Goal: Task Accomplishment & Management: Manage account settings

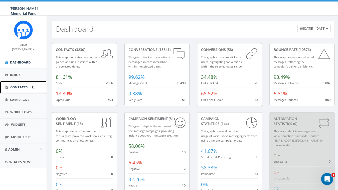
click at [13, 86] on span "Contacts" at bounding box center [18, 87] width 17 height 5
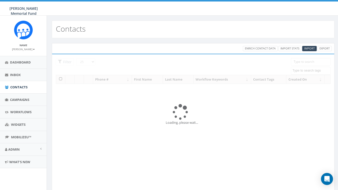
select select
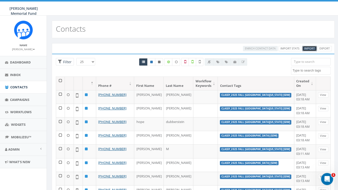
click at [311, 47] on link "Import" at bounding box center [309, 48] width 15 height 5
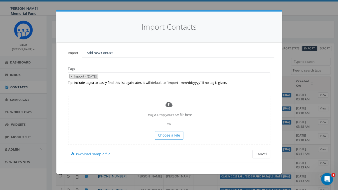
click at [71, 76] on span "×" at bounding box center [72, 76] width 2 height 5
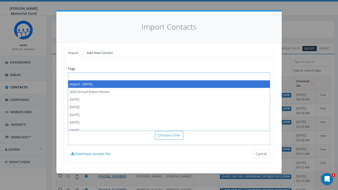
click at [80, 77] on span at bounding box center [169, 76] width 202 height 8
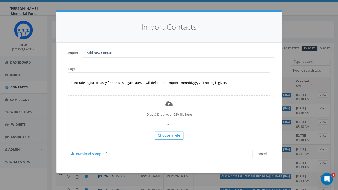
paste textarea "2025 Fall SDW Rochester Inst of Tech Indiv Fundraising Pages"
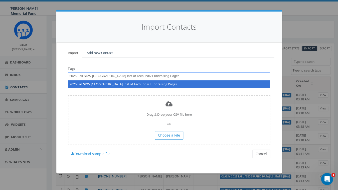
type textarea "2025 Fall SDW Rochester Inst of Tech Indiv Fundraising Pages"
select select "2025 Fall SDW Rochester Inst of Tech Indiv Fundraising Pages"
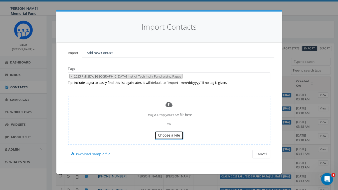
click at [167, 134] on span "Choose a File" at bounding box center [169, 134] width 22 height 5
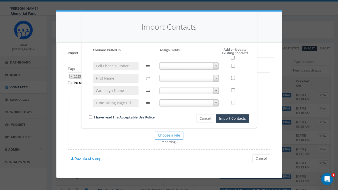
click at [216, 66] on b at bounding box center [216, 65] width 2 height 1
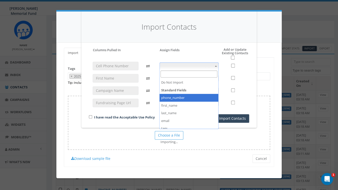
select select "phone_number"
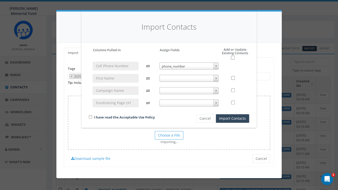
click at [211, 78] on span at bounding box center [189, 78] width 59 height 7
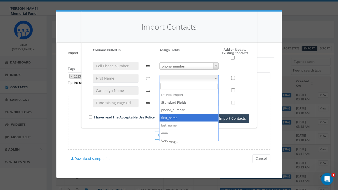
select select "first_name"
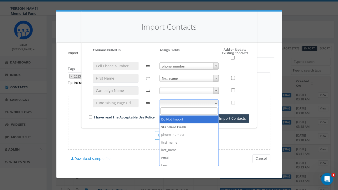
click at [213, 103] on span at bounding box center [189, 102] width 59 height 7
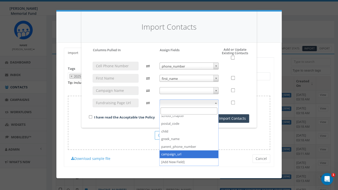
select select "campaign_url"
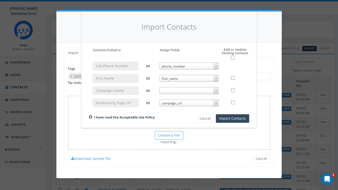
click at [90, 117] on input "checkbox" at bounding box center [90, 116] width 3 height 3
checkbox input "true"
click at [234, 58] on input "checkbox" at bounding box center [233, 58] width 4 height 4
checkbox input "true"
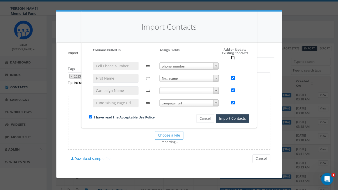
checkbox input "true"
click at [240, 119] on button "Import Contacts" at bounding box center [232, 118] width 33 height 9
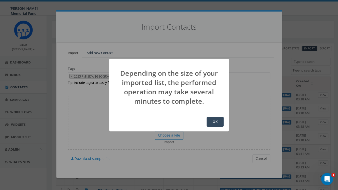
click at [216, 122] on button "OK" at bounding box center [215, 121] width 17 height 10
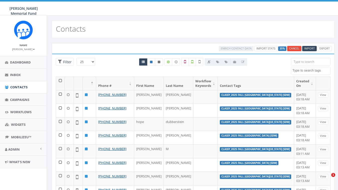
select select
click at [21, 101] on span "Campaigns" at bounding box center [19, 99] width 19 height 5
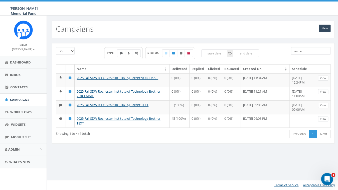
type input "roches"
drag, startPoint x: 304, startPoint y: 52, endPoint x: 283, endPoint y: 52, distance: 21.3
click at [291, 53] on input "roches" at bounding box center [311, 51] width 40 height 8
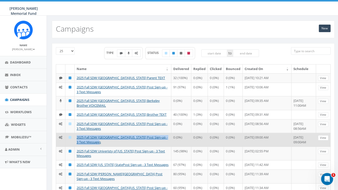
drag, startPoint x: 101, startPoint y: 152, endPoint x: 76, endPoint y: 146, distance: 25.2
click at [76, 146] on td "2025 Fall SDW University of Rhode Island Post Sign-up - 3 Text Messages" at bounding box center [123, 139] width 97 height 14
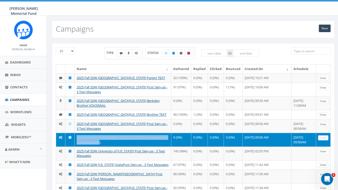
copy link "2025 Fall SDW University of Rhode Island Post Sign-up - 3 Text Messages"
click at [328, 29] on link "New" at bounding box center [325, 29] width 12 height 8
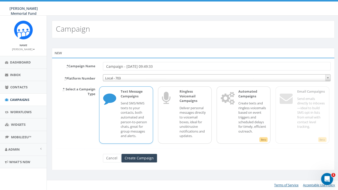
drag, startPoint x: 165, startPoint y: 69, endPoint x: 92, endPoint y: 67, distance: 73.4
click at [103, 67] on input "Campaign - [DATE] 09:49:33" at bounding box center [217, 66] width 228 height 9
drag, startPoint x: 130, startPoint y: 66, endPoint x: 173, endPoint y: 66, distance: 42.6
click at [173, 66] on input "2025 Fall SDW [GEOGRAPHIC_DATA][US_STATE] Post Sign-up - 3 Text Messages" at bounding box center [217, 66] width 228 height 9
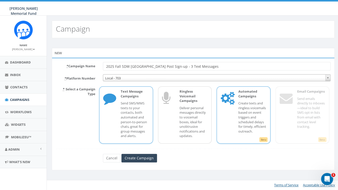
type input "2025 Fall SDW [GEOGRAPHIC_DATA] Post Sign-up - 3 Text Messages"
click at [239, 116] on p "Create texts and ringless voicemails based on event triggers and scheduled dela…" at bounding box center [252, 117] width 28 height 33
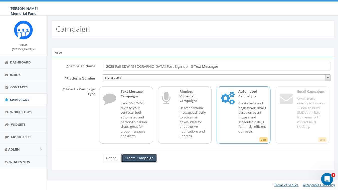
click at [141, 160] on input "Create Campaign" at bounding box center [139, 157] width 36 height 9
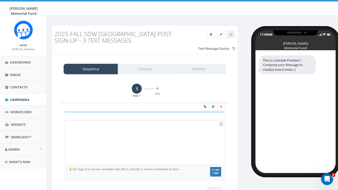
click at [108, 146] on div at bounding box center [145, 142] width 160 height 44
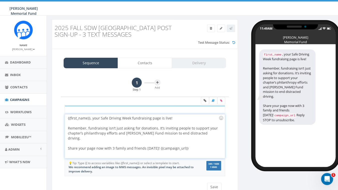
scroll to position [21, 0]
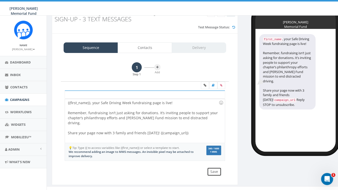
click at [213, 176] on button "Save" at bounding box center [214, 171] width 14 height 9
click at [158, 70] on button at bounding box center [157, 67] width 6 height 6
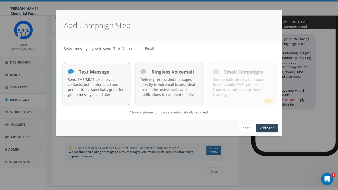
click at [100, 89] on p "Send SMS/MMS texts to your contacts, both automated and person-to-person chats,…" at bounding box center [96, 87] width 57 height 20
click at [264, 128] on link "Add Step" at bounding box center [267, 127] width 22 height 9
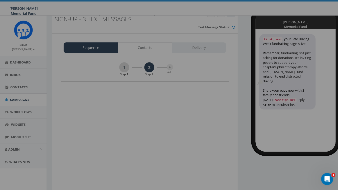
scroll to position [0, 0]
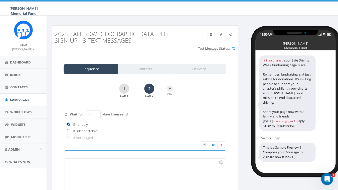
click at [70, 125] on input "checkbox" at bounding box center [68, 123] width 3 height 3
checkbox input "false"
drag, startPoint x: 94, startPoint y: 122, endPoint x: 84, endPoint y: 121, distance: 9.5
click at [86, 119] on input "1" at bounding box center [93, 114] width 15 height 9
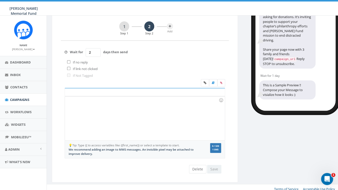
scroll to position [63, 0]
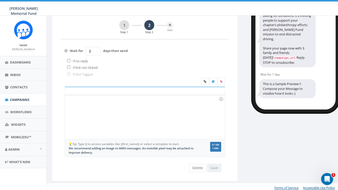
type input "2"
click at [89, 124] on div at bounding box center [145, 117] width 160 height 44
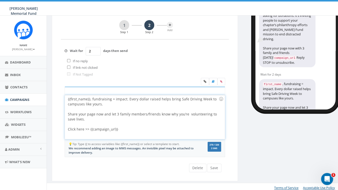
click at [102, 126] on div at bounding box center [143, 123] width 151 height 5
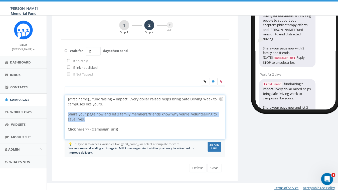
click at [102, 126] on div at bounding box center [143, 123] width 151 height 5
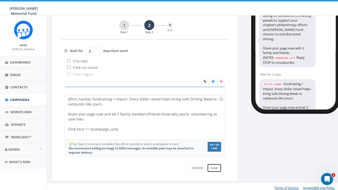
click at [215, 172] on button "Save" at bounding box center [214, 167] width 14 height 9
click at [170, 27] on icon at bounding box center [170, 25] width 2 height 3
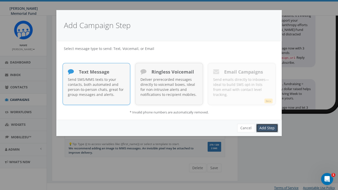
click at [263, 128] on link "Add Step" at bounding box center [267, 127] width 22 height 9
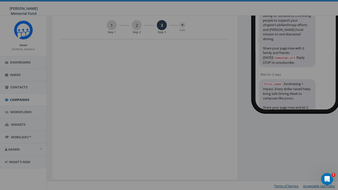
scroll to position [0, 0]
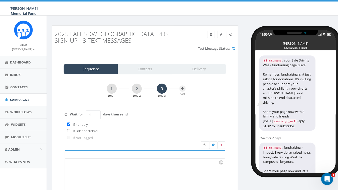
drag, startPoint x: 94, startPoint y: 122, endPoint x: 84, endPoint y: 122, distance: 10.3
click at [86, 119] on input "1" at bounding box center [93, 114] width 15 height 9
type input "2"
click at [69, 125] on input "checkbox" at bounding box center [68, 123] width 3 height 3
checkbox input "false"
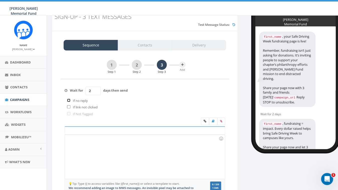
scroll to position [31, 0]
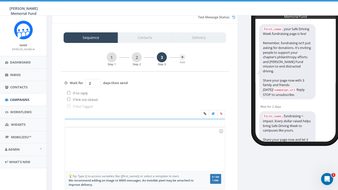
click at [102, 151] on div at bounding box center [145, 149] width 160 height 44
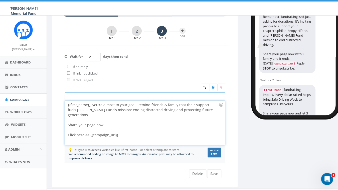
scroll to position [72, 0]
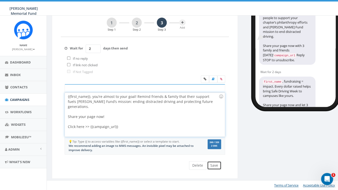
click at [215, 165] on button "Save" at bounding box center [214, 165] width 14 height 9
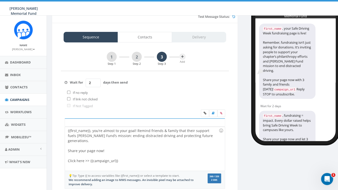
scroll to position [0, 0]
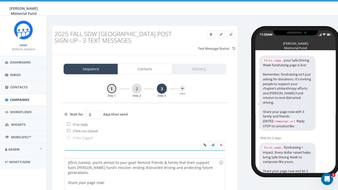
click at [112, 93] on link "1" at bounding box center [112, 88] width 10 height 10
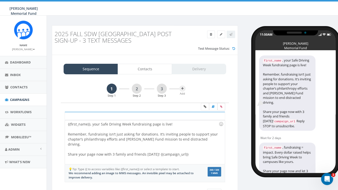
click at [222, 110] on label at bounding box center [221, 107] width 8 height 8
click at [0, 0] on input "file" at bounding box center [0, 0] width 0 height 0
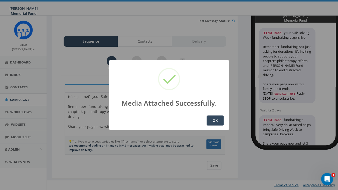
scroll to position [34, 0]
click at [219, 120] on button "OK" at bounding box center [215, 120] width 17 height 10
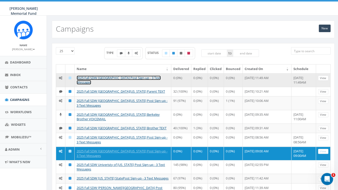
click at [132, 77] on link "2025 Fall SDW [GEOGRAPHIC_DATA] Post Sign-up - 3 Text Messages" at bounding box center [119, 79] width 84 height 9
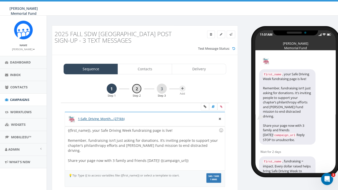
click at [138, 93] on link "2" at bounding box center [137, 88] width 10 height 10
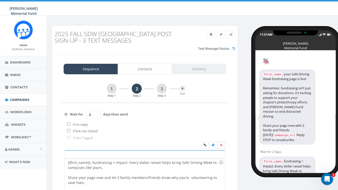
click at [222, 146] on icon at bounding box center [221, 144] width 2 height 3
click at [0, 0] on input "file" at bounding box center [0, 0] width 0 height 0
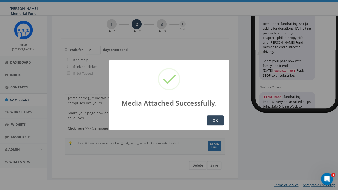
click at [213, 120] on button "OK" at bounding box center [215, 120] width 17 height 10
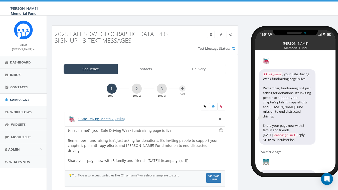
click at [21, 100] on span "Campaigns" at bounding box center [19, 99] width 19 height 5
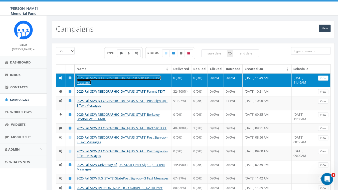
click at [109, 77] on link "2025 Fall SDW [GEOGRAPHIC_DATA] Post Sign-up - 3 Text Messages" at bounding box center [119, 79] width 84 height 9
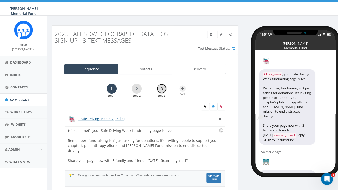
click at [165, 92] on link "3" at bounding box center [162, 88] width 10 height 10
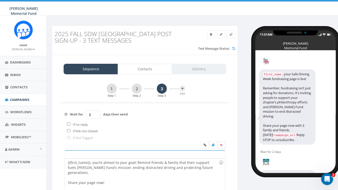
click at [222, 146] on icon at bounding box center [221, 144] width 2 height 3
click at [0, 0] on input "file" at bounding box center [0, 0] width 0 height 0
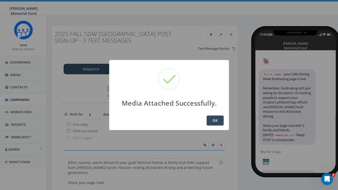
click at [211, 122] on button "OK" at bounding box center [215, 120] width 17 height 10
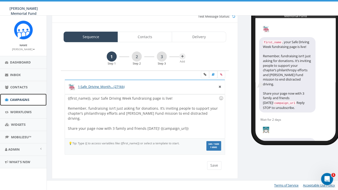
click at [22, 100] on span "Campaigns" at bounding box center [19, 99] width 19 height 5
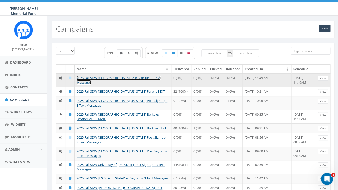
click at [117, 80] on link "2025 Fall SDW [GEOGRAPHIC_DATA] Post Sign-up - 3 Text Messages" at bounding box center [119, 79] width 84 height 9
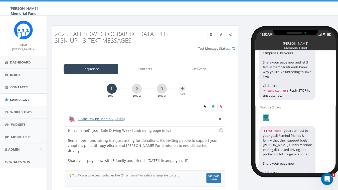
scroll to position [151, 0]
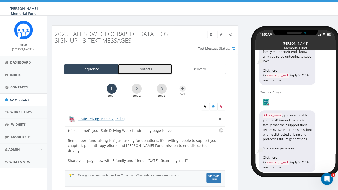
click at [147, 73] on link "Contacts" at bounding box center [145, 69] width 54 height 11
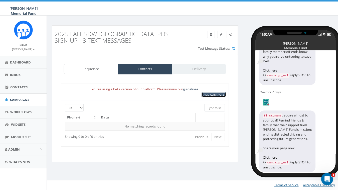
click at [209, 96] on span "Add Contacts" at bounding box center [214, 94] width 21 height 4
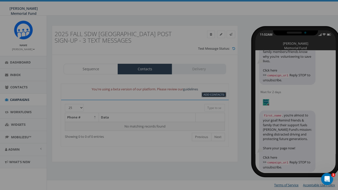
select select
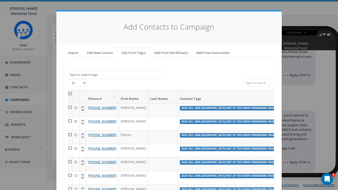
click at [98, 75] on textarea "Search" at bounding box center [117, 74] width 96 height 5
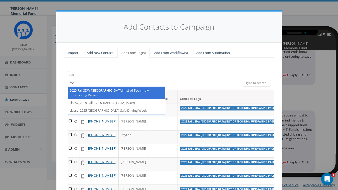
type textarea "roc"
select select "2025 Fall SDW [GEOGRAPHIC_DATA] Inst of Tech Indiv Fundraising Pages"
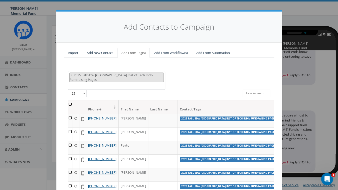
click at [70, 104] on th at bounding box center [70, 106] width 4 height 13
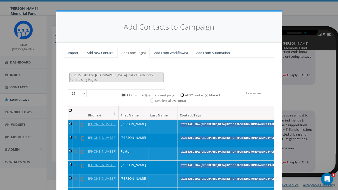
click at [183, 95] on input "All 32 contact(s) filtered" at bounding box center [183, 94] width 3 height 3
radio input "true"
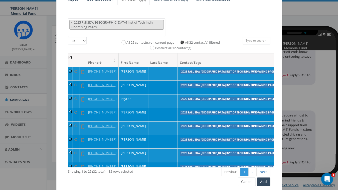
scroll to position [71, 0]
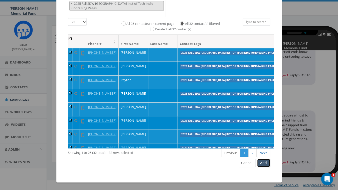
click at [264, 160] on button "Add" at bounding box center [263, 162] width 13 height 9
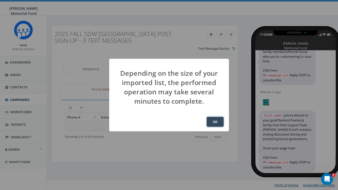
click at [216, 121] on button "OK" at bounding box center [215, 121] width 17 height 10
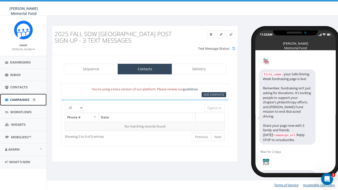
click at [22, 98] on span "Campaigns" at bounding box center [19, 99] width 19 height 5
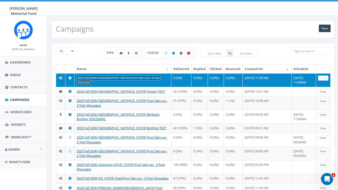
click at [117, 77] on link "2025 Fall SDW [GEOGRAPHIC_DATA] Post Sign-up - 3 Text Messages" at bounding box center [119, 79] width 84 height 9
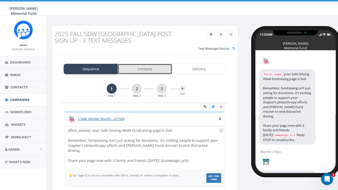
click at [155, 74] on link "Contacts" at bounding box center [145, 69] width 54 height 11
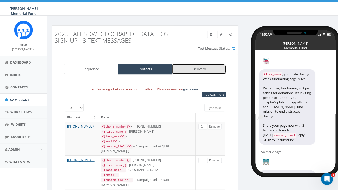
click at [206, 74] on link "Delivery" at bounding box center [199, 69] width 54 height 11
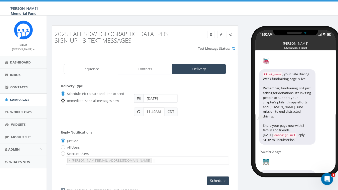
click at [64, 102] on input "Immediate: Send all messages now" at bounding box center [62, 100] width 3 height 3
radio input "true"
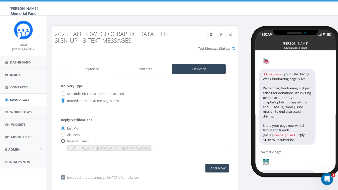
click at [63, 143] on input "radio" at bounding box center [62, 140] width 3 height 3
radio input "true"
click at [70, 150] on span "×" at bounding box center [70, 147] width 2 height 5
select select
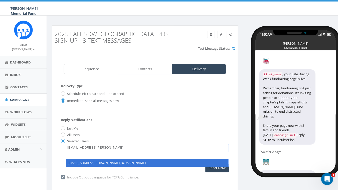
type textarea "hunter.piland@hunterwatson.org"
select select "hunter.piland@hunterwatson.org"
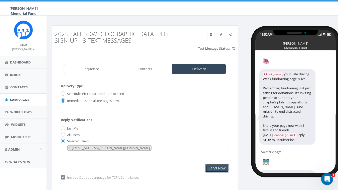
click at [224, 172] on input "Send Now" at bounding box center [217, 168] width 24 height 9
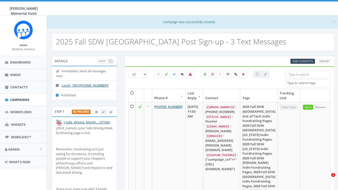
select select
click at [24, 100] on span "Campaigns" at bounding box center [19, 99] width 19 height 5
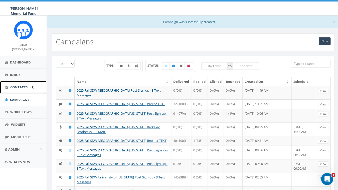
click at [21, 87] on span "Contacts" at bounding box center [18, 87] width 17 height 5
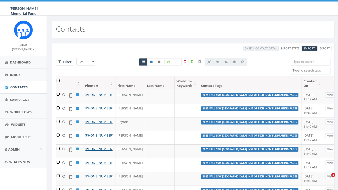
select select
click at [308, 48] on span "Import" at bounding box center [309, 48] width 11 height 4
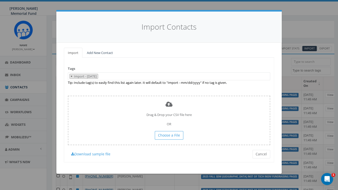
click at [72, 77] on span "×" at bounding box center [72, 76] width 2 height 5
select select
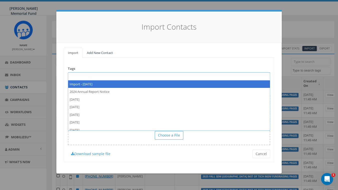
click at [72, 77] on span at bounding box center [169, 76] width 202 height 8
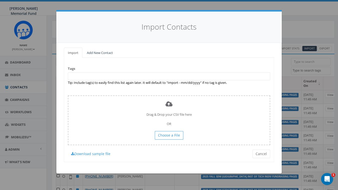
paste textarea "2025 Fall SDW Uuniversity of [US_STATE] Berkeley Indiv Fundraising Pages"
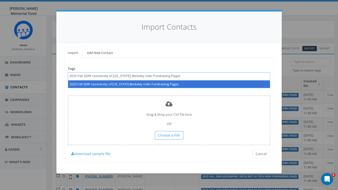
type textarea "2025 Fall SDW Uuniversity of California Berkeley Indiv Fundraising Pages"
select select "2025 Fall SDW Uuniversity of California Berkeley Indiv Fundraising Pages"
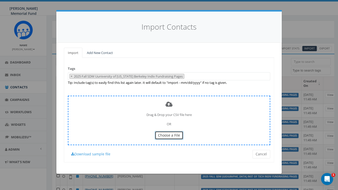
click at [174, 135] on span "Choose a File" at bounding box center [169, 134] width 22 height 5
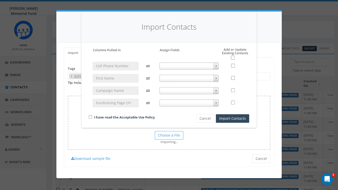
click at [186, 67] on span at bounding box center [189, 65] width 59 height 7
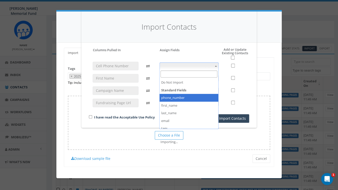
select select "phone_number"
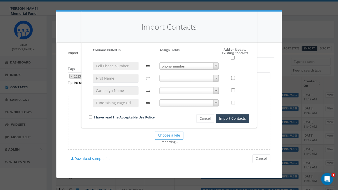
click at [178, 79] on span at bounding box center [189, 78] width 59 height 7
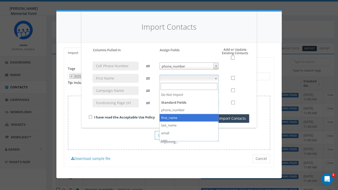
select select "first_name"
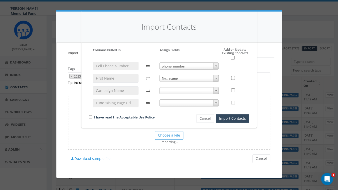
click at [178, 106] on span at bounding box center [189, 102] width 59 height 7
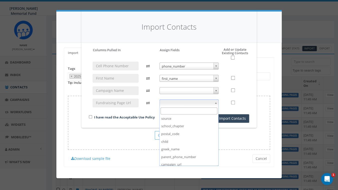
scroll to position [103, 0]
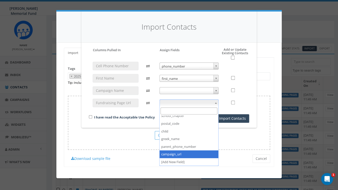
select select "campaign_url"
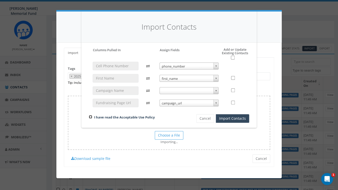
click at [89, 116] on input "checkbox" at bounding box center [90, 116] width 3 height 3
checkbox input "true"
click at [233, 57] on input "checkbox" at bounding box center [233, 58] width 4 height 4
checkbox input "true"
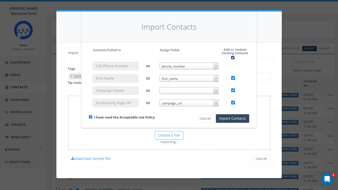
checkbox input "true"
click at [233, 118] on button "Import Contacts" at bounding box center [232, 118] width 33 height 9
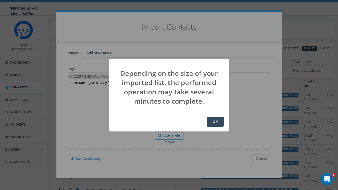
click at [218, 123] on button "OK" at bounding box center [215, 121] width 17 height 10
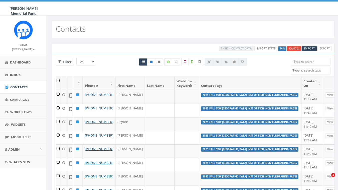
select select
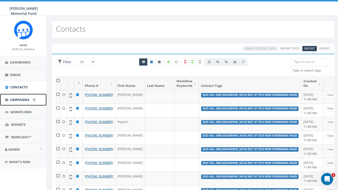
click at [19, 98] on span "Campaigns" at bounding box center [19, 99] width 19 height 5
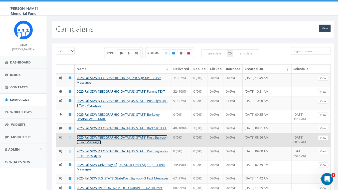
click at [87, 144] on link "2025 Fall SDW [GEOGRAPHIC_DATA][US_STATE] Post Sign-up - 3 Text Messages" at bounding box center [122, 139] width 91 height 9
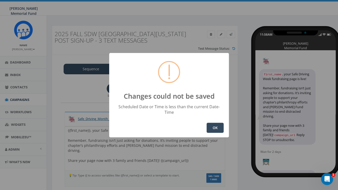
click at [213, 125] on button "OK" at bounding box center [215, 127] width 17 height 10
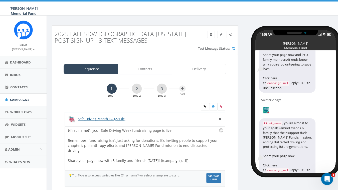
scroll to position [151, 0]
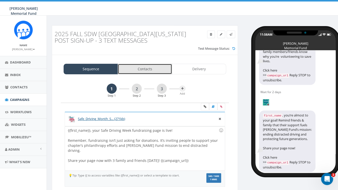
click at [148, 67] on link "Contacts" at bounding box center [145, 69] width 54 height 11
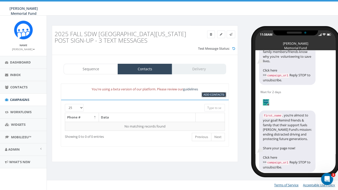
click at [210, 94] on span "Add Contacts" at bounding box center [214, 94] width 21 height 4
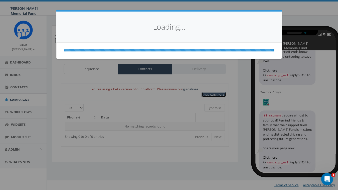
select select
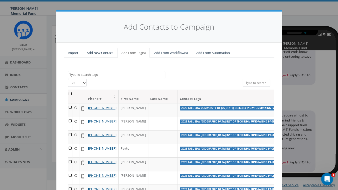
click at [86, 76] on textarea "Search" at bounding box center [117, 74] width 96 height 5
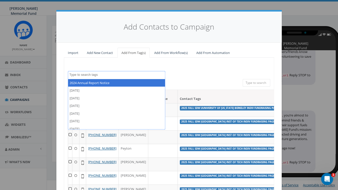
type textarea "v"
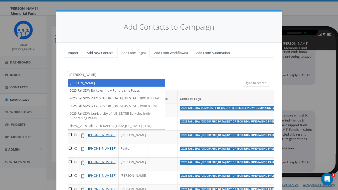
drag, startPoint x: 78, startPoint y: 75, endPoint x: 57, endPoint y: 74, distance: 21.6
click at [69, 75] on textarea "berke" at bounding box center [117, 74] width 96 height 5
paste textarea "2025 Fall SDW Uuniversity of California Berkeley Indiv Fundraising Pages"
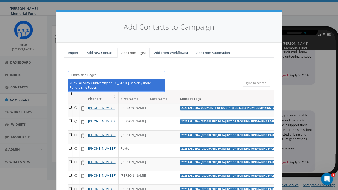
drag, startPoint x: 85, startPoint y: 74, endPoint x: 45, endPoint y: 72, distance: 39.6
click at [69, 72] on textarea "2025 Fall SDW Uuniversity of California Berkeley Indiv Fundraising Pages" at bounding box center [117, 74] width 96 height 5
type textarea "2025 Fall SDW Uuniversity of California Berkeley Indiv Fundraising Pages"
select select "2025 Fall SDW Uuniversity of California Berkeley Indiv Fundraising Pages"
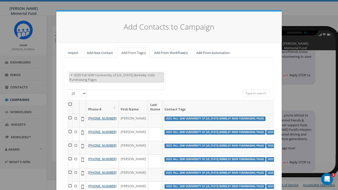
click at [69, 103] on th at bounding box center [70, 106] width 4 height 13
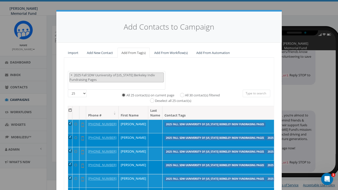
click at [185, 94] on label "All 30 contact(s) filtered" at bounding box center [202, 95] width 35 height 5
click at [182, 94] on input "All 30 contact(s) filtered" at bounding box center [183, 94] width 3 height 3
radio input "true"
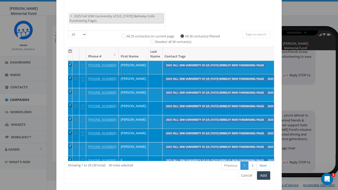
scroll to position [59, 0]
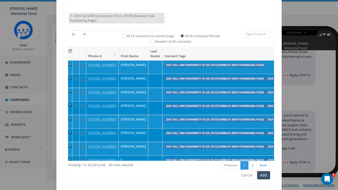
click at [267, 175] on button "Add" at bounding box center [263, 175] width 13 height 9
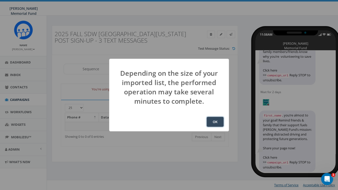
click at [214, 122] on button "OK" at bounding box center [215, 121] width 17 height 10
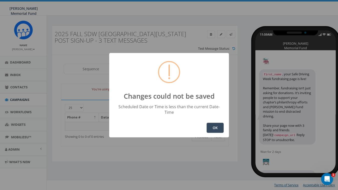
click at [217, 125] on button "OK" at bounding box center [215, 127] width 17 height 10
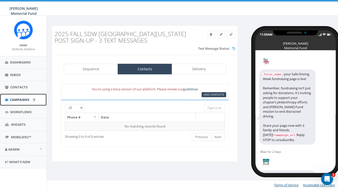
click at [13, 99] on span "Campaigns" at bounding box center [19, 99] width 19 height 5
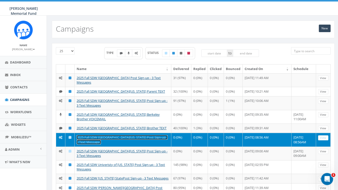
click at [92, 144] on link "2025 Fall SDW [GEOGRAPHIC_DATA][US_STATE] Post Sign-up - 3 Text Messages" at bounding box center [122, 139] width 91 height 9
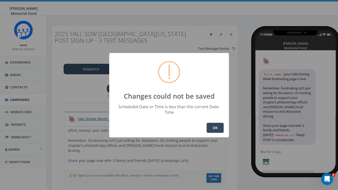
click at [214, 125] on button "OK" at bounding box center [215, 127] width 17 height 10
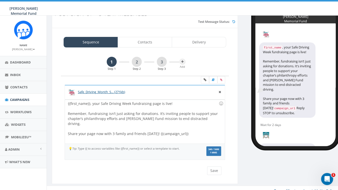
scroll to position [32, 0]
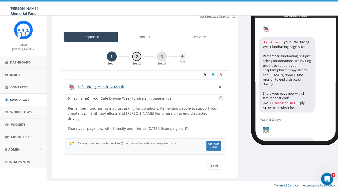
click at [136, 56] on link "2" at bounding box center [137, 56] width 10 height 10
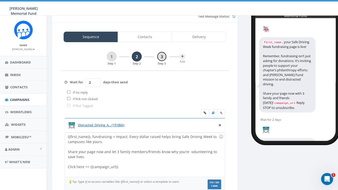
click at [162, 57] on link "3" at bounding box center [162, 56] width 10 height 10
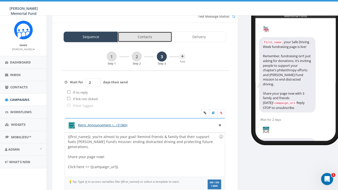
click at [158, 36] on link "Contacts" at bounding box center [145, 37] width 54 height 11
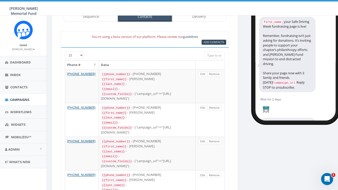
scroll to position [39, 0]
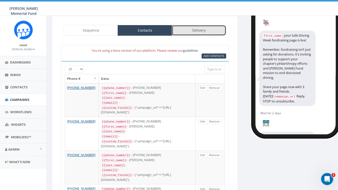
click at [193, 32] on link "Delivery" at bounding box center [199, 30] width 54 height 11
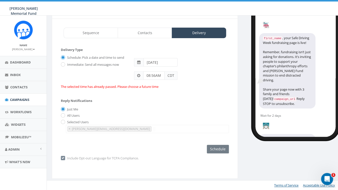
click at [66, 65] on label "Immediate: Send all messages now" at bounding box center [92, 64] width 53 height 5
click at [64, 65] on input "Immediate: Send all messages now" at bounding box center [62, 64] width 3 height 3
radio input "true"
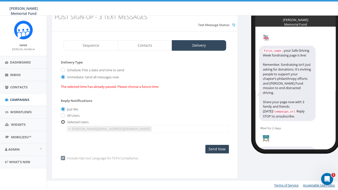
click at [63, 122] on input "radio" at bounding box center [62, 121] width 3 height 3
radio input "true"
click at [71, 128] on button "×" at bounding box center [70, 128] width 4 height 5
select select
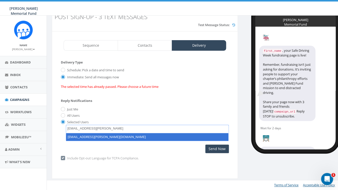
type textarea "hunter.piland@hunterwatson.org"
select select "hunter.piland@hunterwatson.org"
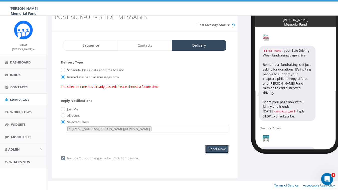
click at [219, 149] on input "Send Now" at bounding box center [217, 148] width 24 height 9
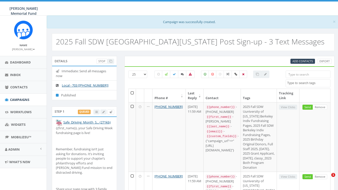
select select
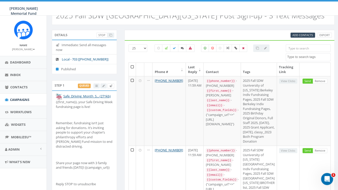
scroll to position [32, 0]
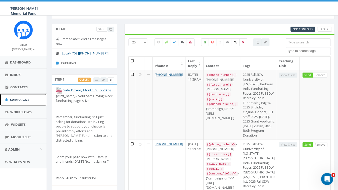
click at [21, 99] on span "Campaigns" at bounding box center [19, 99] width 19 height 5
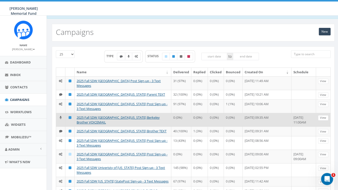
scroll to position [10, 0]
